Goal: Obtain resource: Obtain resource

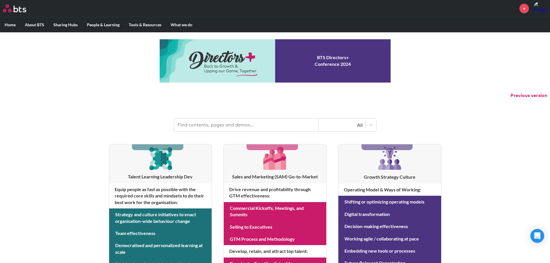
click at [208, 122] on input "text" at bounding box center [246, 125] width 144 height 13
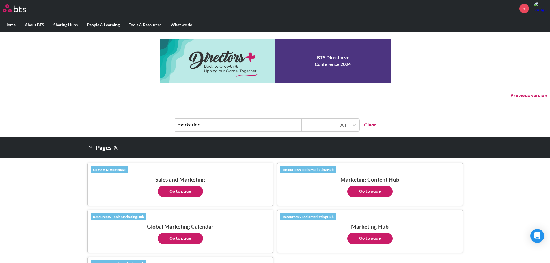
drag, startPoint x: 212, startPoint y: 123, endPoint x: 168, endPoint y: 122, distance: 43.9
click at [168, 122] on header "marketing All Clear" at bounding box center [275, 122] width 550 height 30
type input "brand"
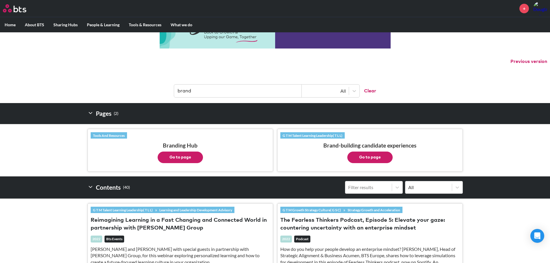
scroll to position [58, 0]
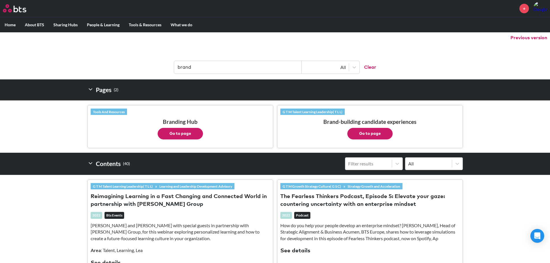
click at [178, 131] on button "Go to page" at bounding box center [179, 134] width 45 height 12
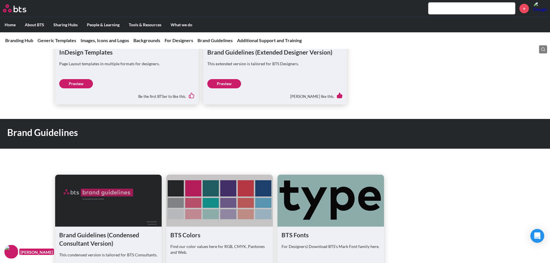
scroll to position [794, 0]
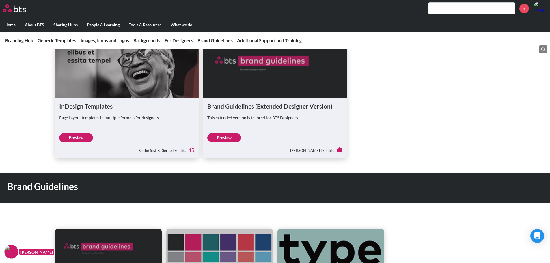
click at [436, 5] on input "text" at bounding box center [471, 9] width 87 height 12
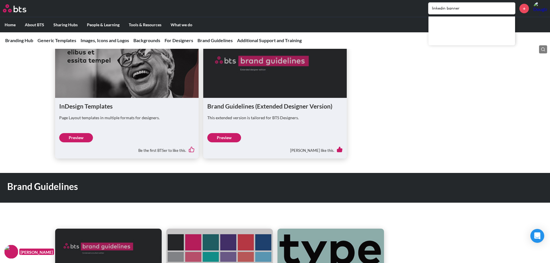
type input "linkedin banner"
click at [464, 24] on link "Content : Social Media Templates" at bounding box center [471, 20] width 87 height 9
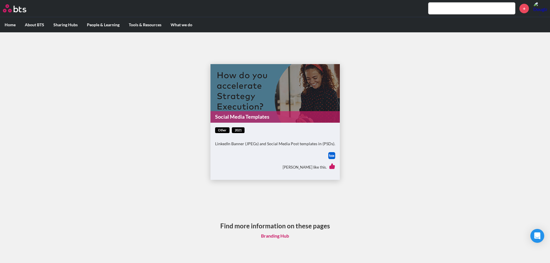
click at [240, 113] on link "Social Media Templates" at bounding box center [274, 116] width 129 height 11
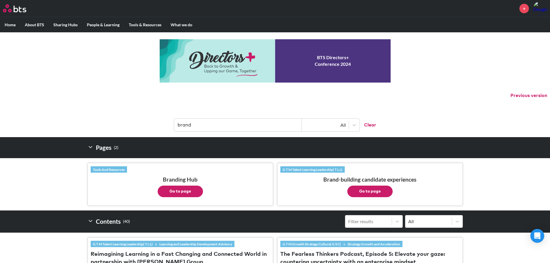
scroll to position [58, 0]
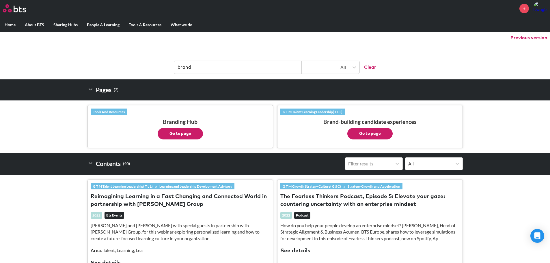
drag, startPoint x: 74, startPoint y: 0, endPoint x: 224, endPoint y: 7, distance: 149.9
click at [224, 7] on div "+" at bounding box center [292, 8] width 510 height 14
